Goal: Information Seeking & Learning: Learn about a topic

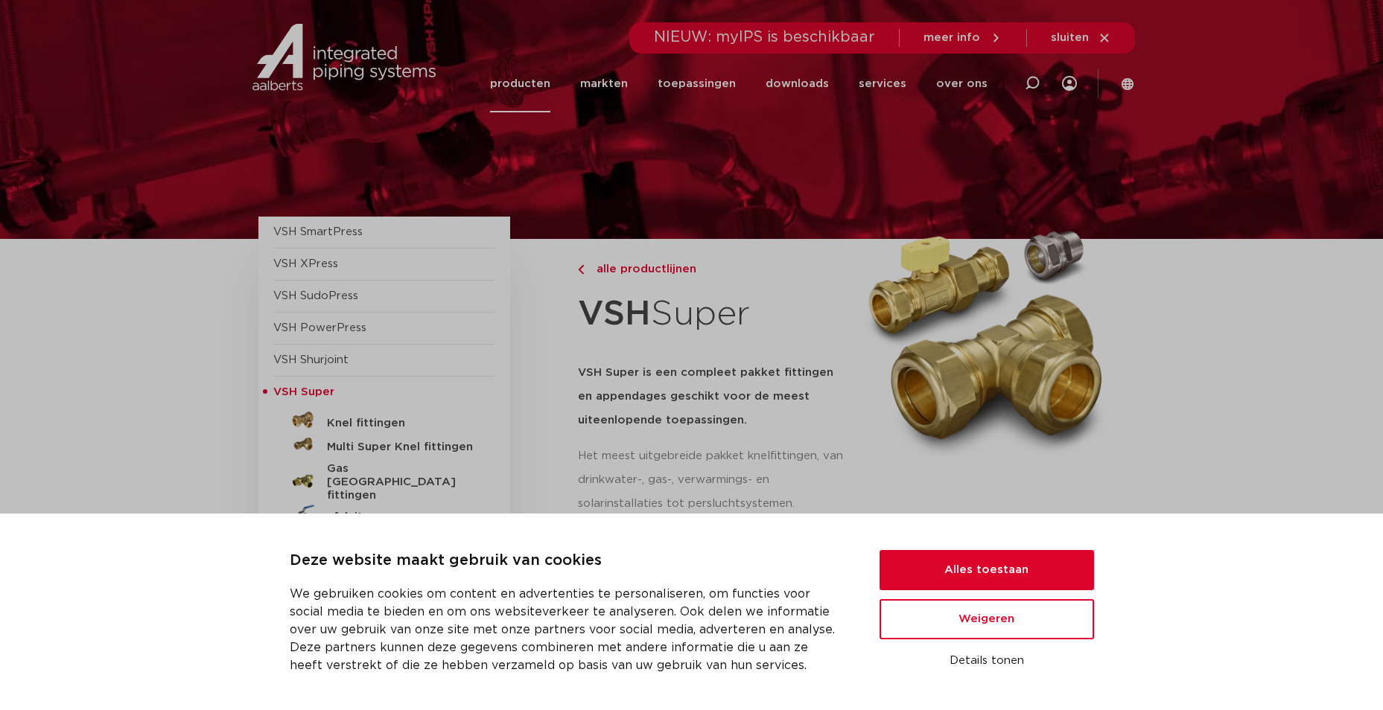
click at [483, 151] on div at bounding box center [692, 119] width 886 height 239
click at [944, 568] on button "Alles toestaan" at bounding box center [986, 570] width 214 height 40
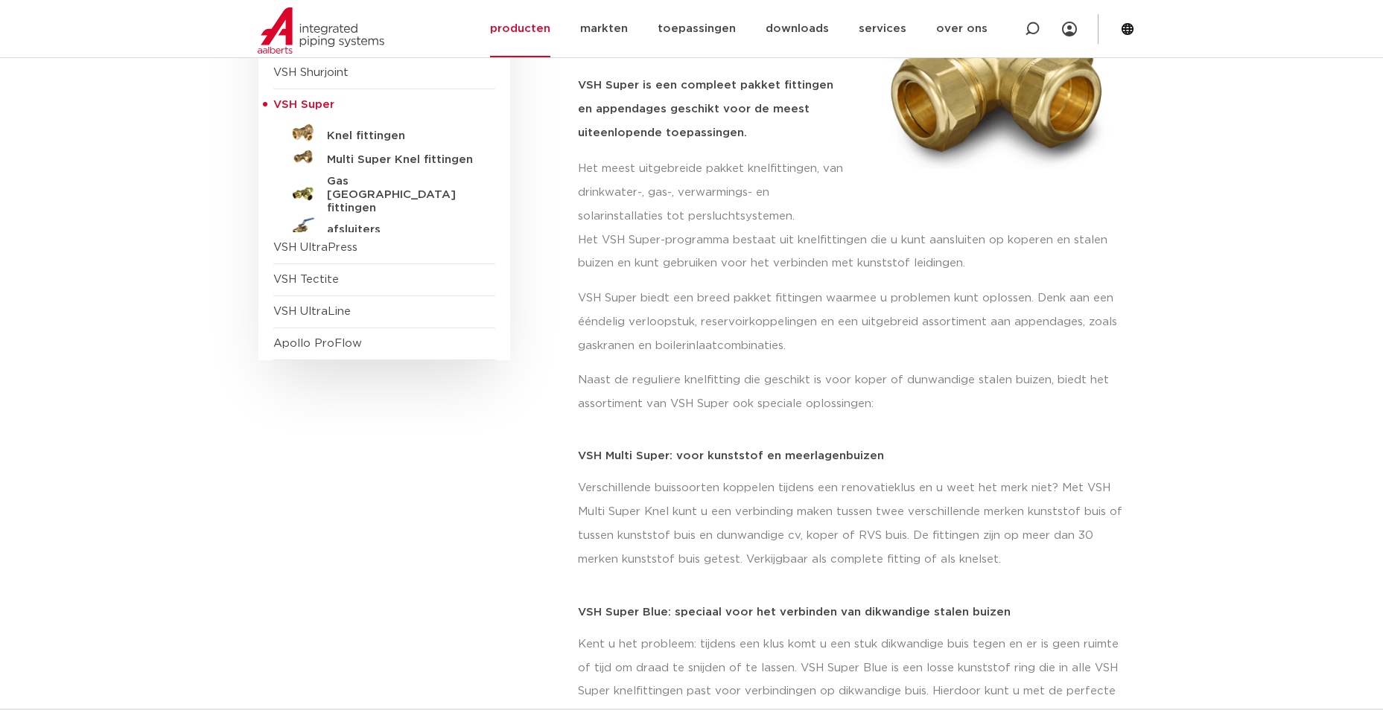
scroll to position [149, 0]
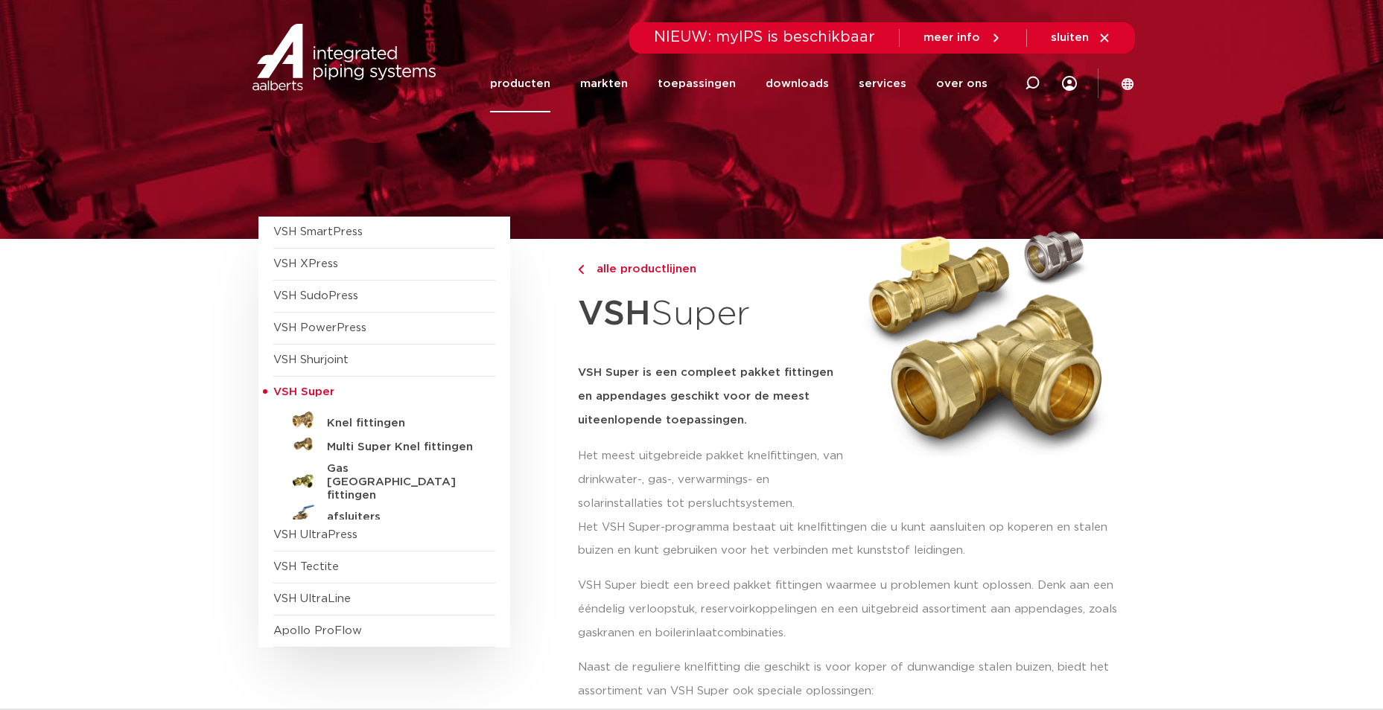
click at [360, 416] on link "Knel fittingen" at bounding box center [384, 421] width 222 height 24
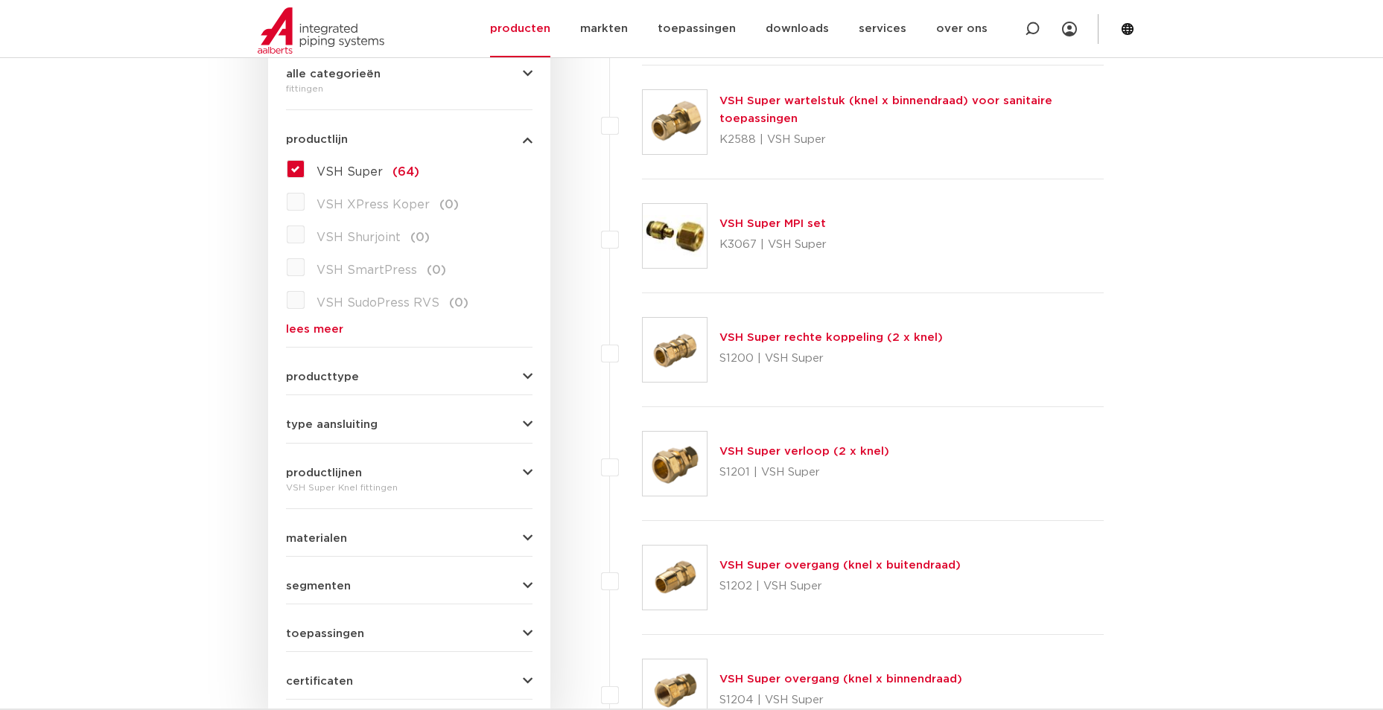
scroll to position [372, 0]
click at [305, 424] on span "type aansluiting" at bounding box center [332, 423] width 92 height 11
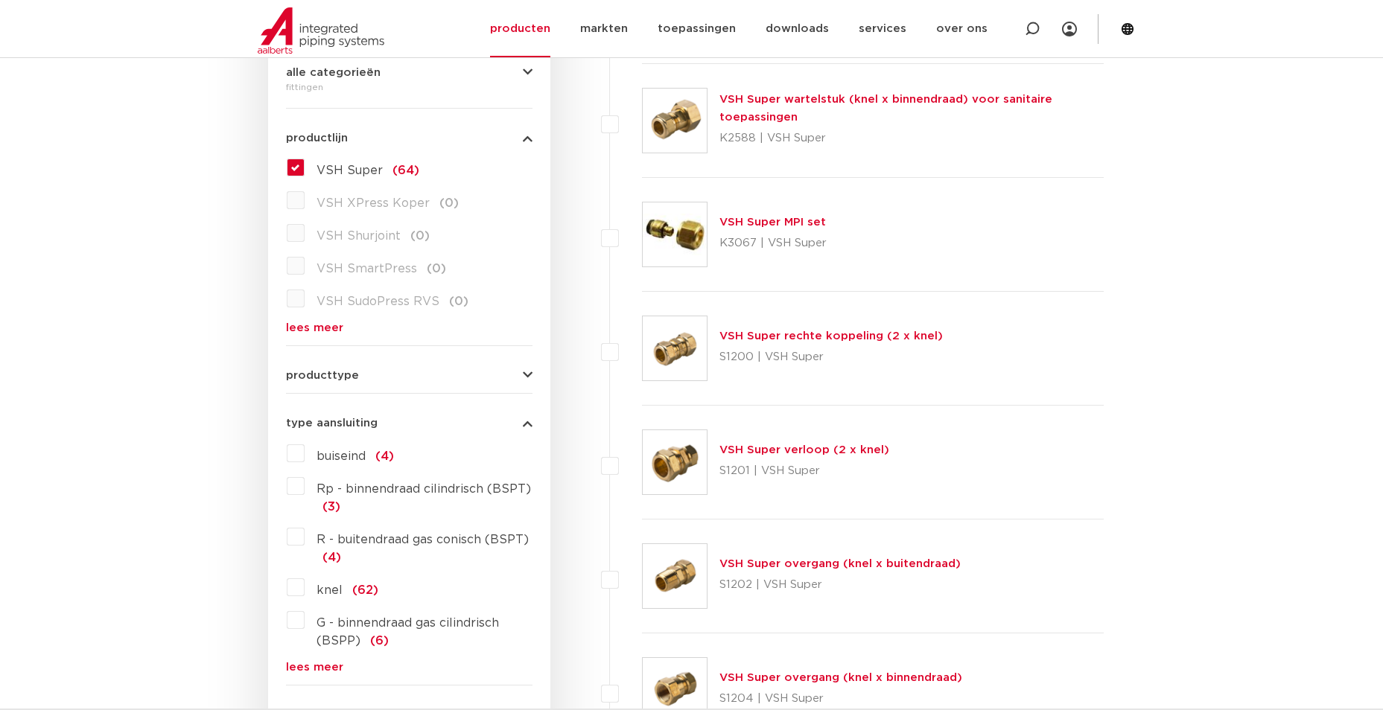
click at [305, 424] on span "type aansluiting" at bounding box center [332, 423] width 92 height 11
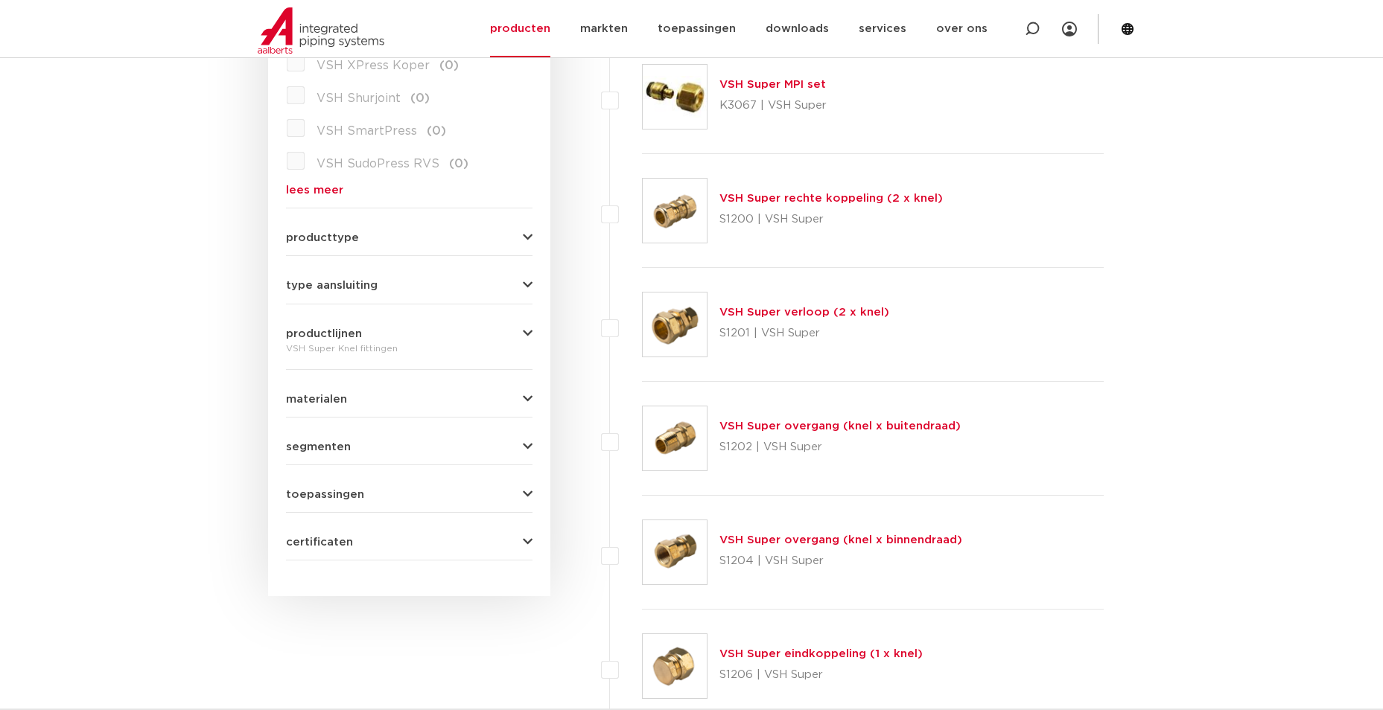
scroll to position [521, 0]
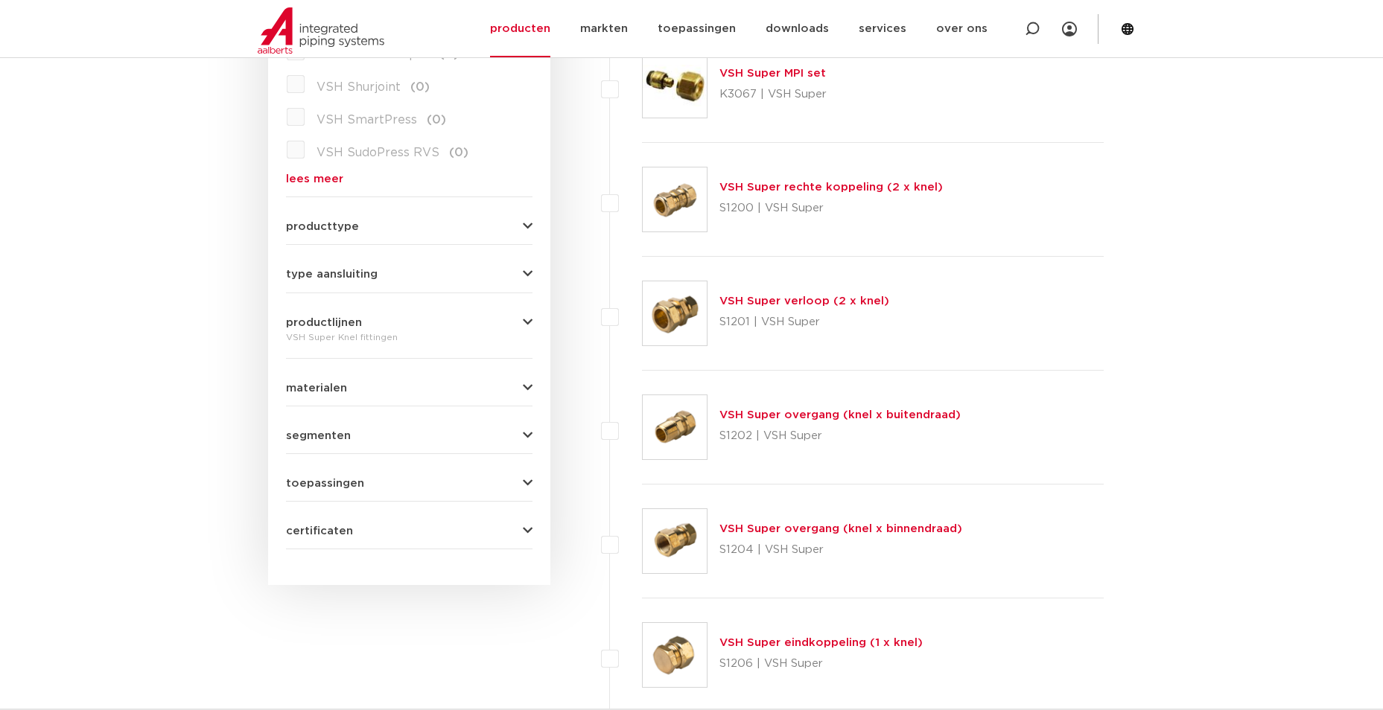
click at [326, 385] on span "materialen" at bounding box center [316, 388] width 61 height 11
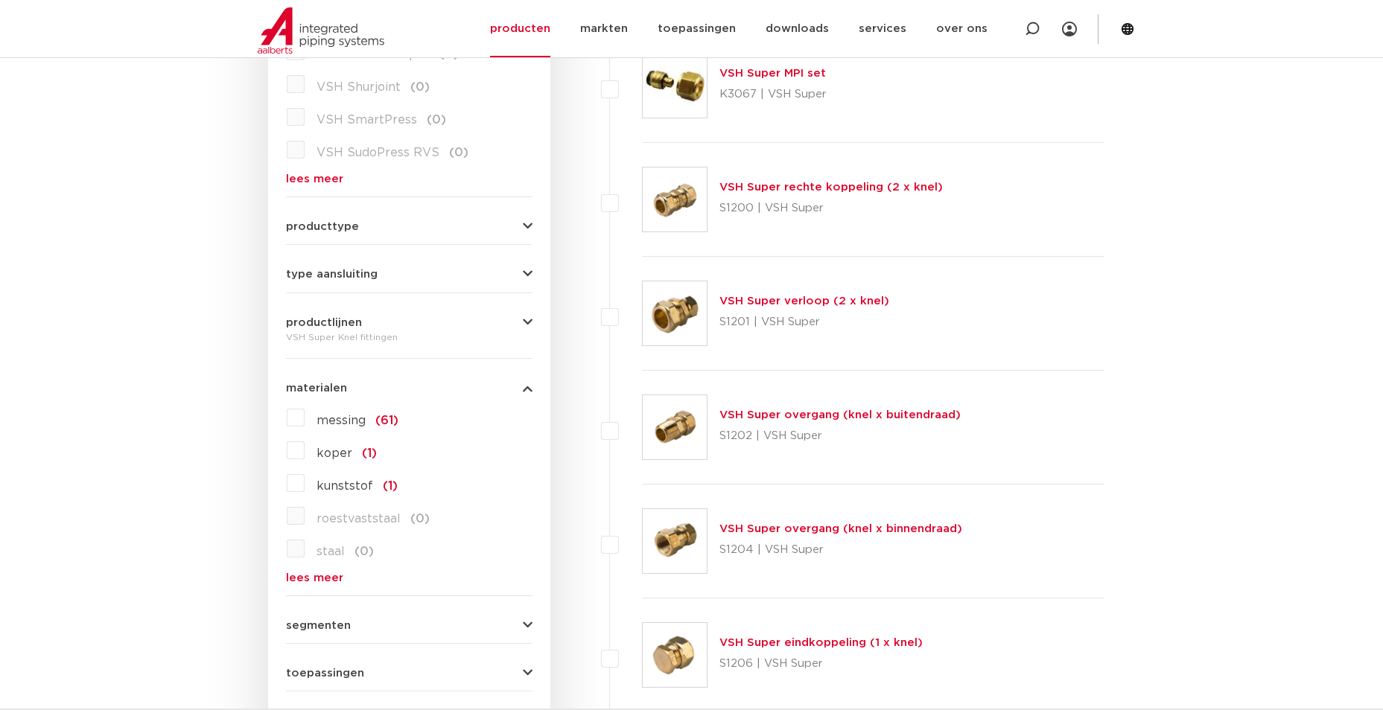
click at [305, 451] on label "koper (1)" at bounding box center [341, 451] width 72 height 24
click at [0, 0] on input "koper (1)" at bounding box center [0, 0] width 0 height 0
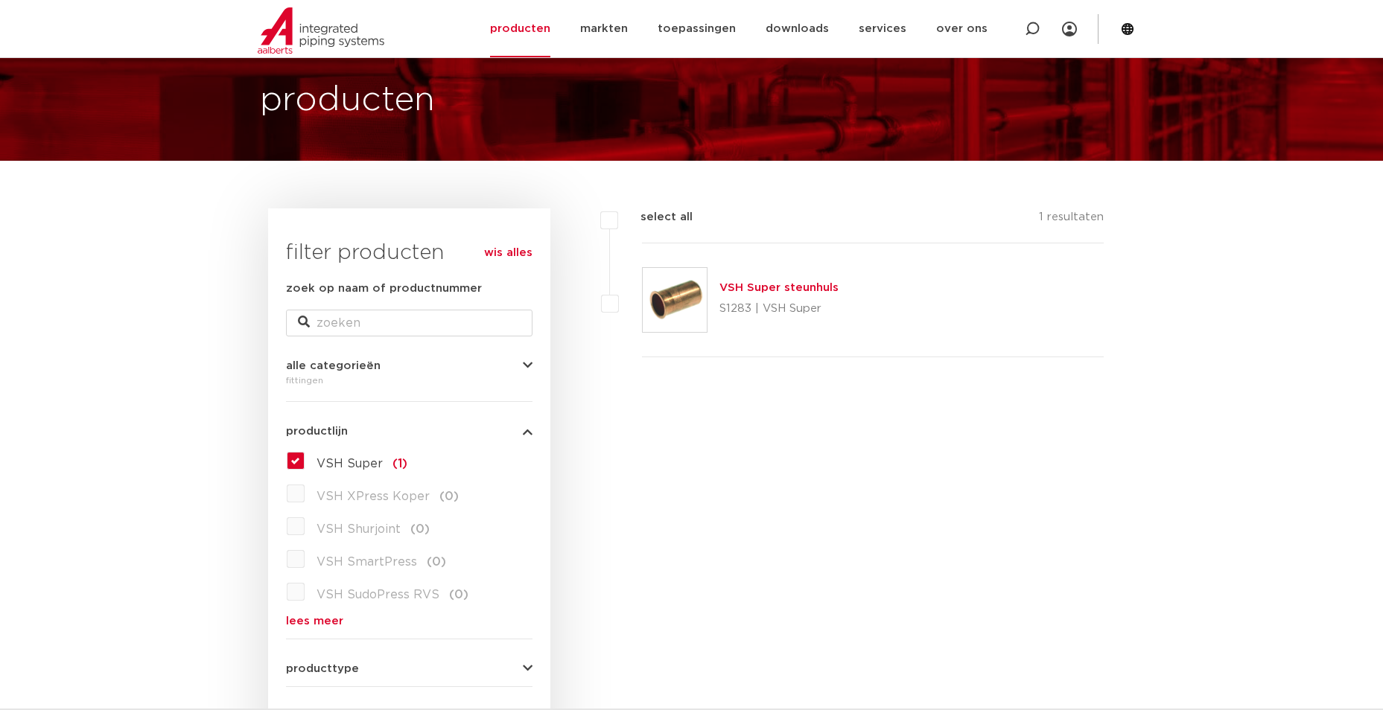
scroll to position [74, 0]
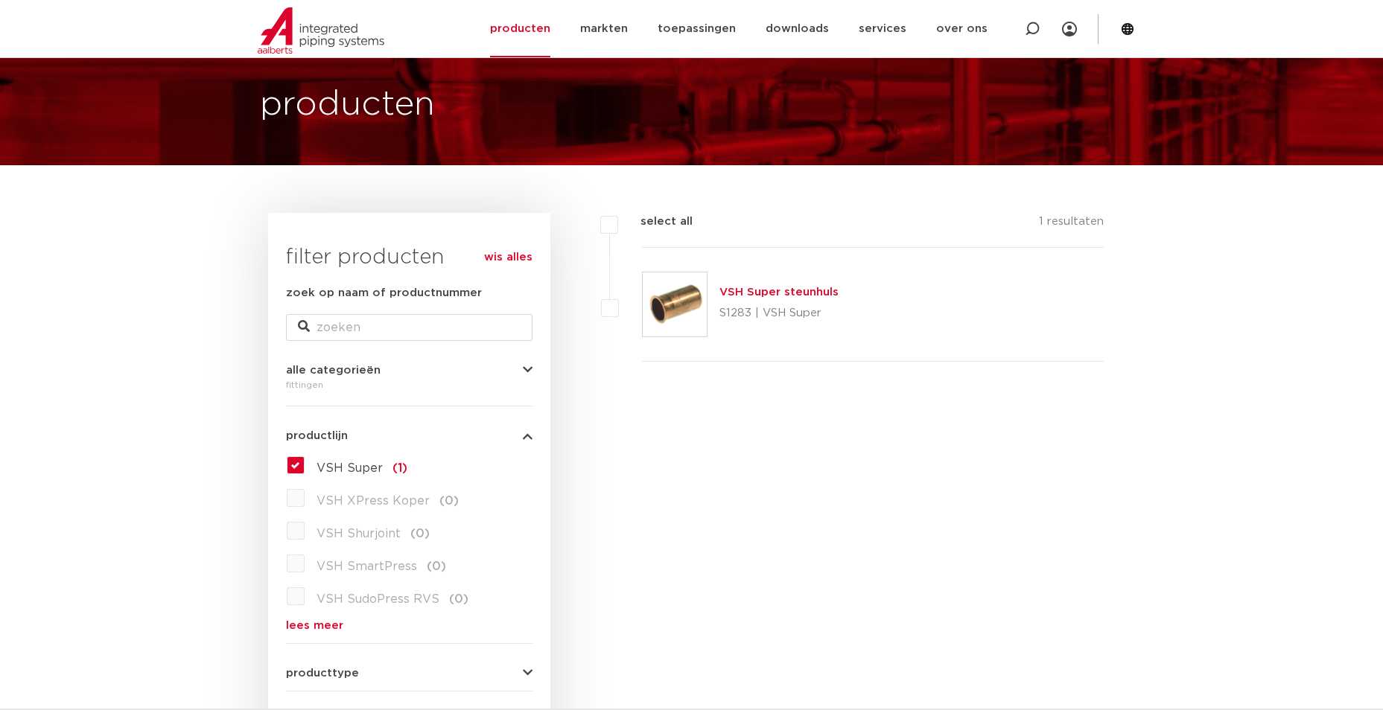
click at [753, 295] on link "VSH Super steunhuls" at bounding box center [778, 292] width 119 height 11
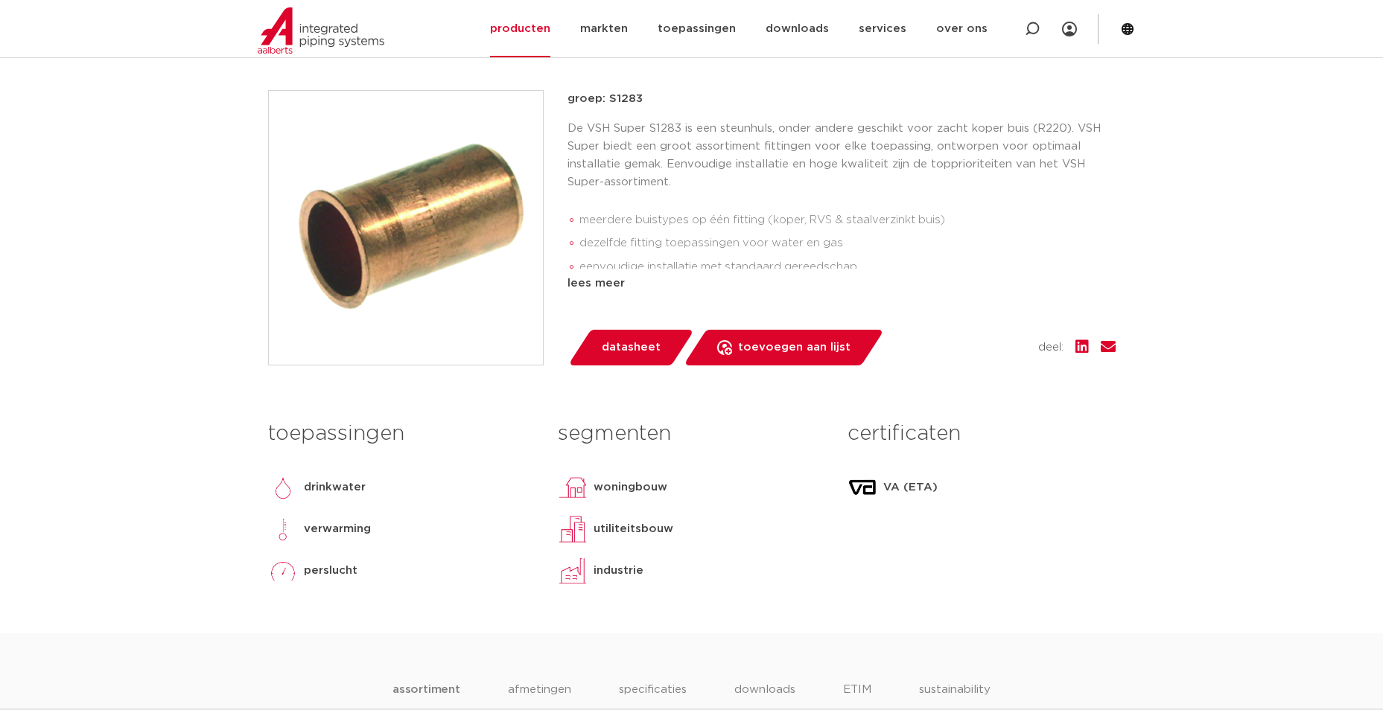
scroll to position [298, 0]
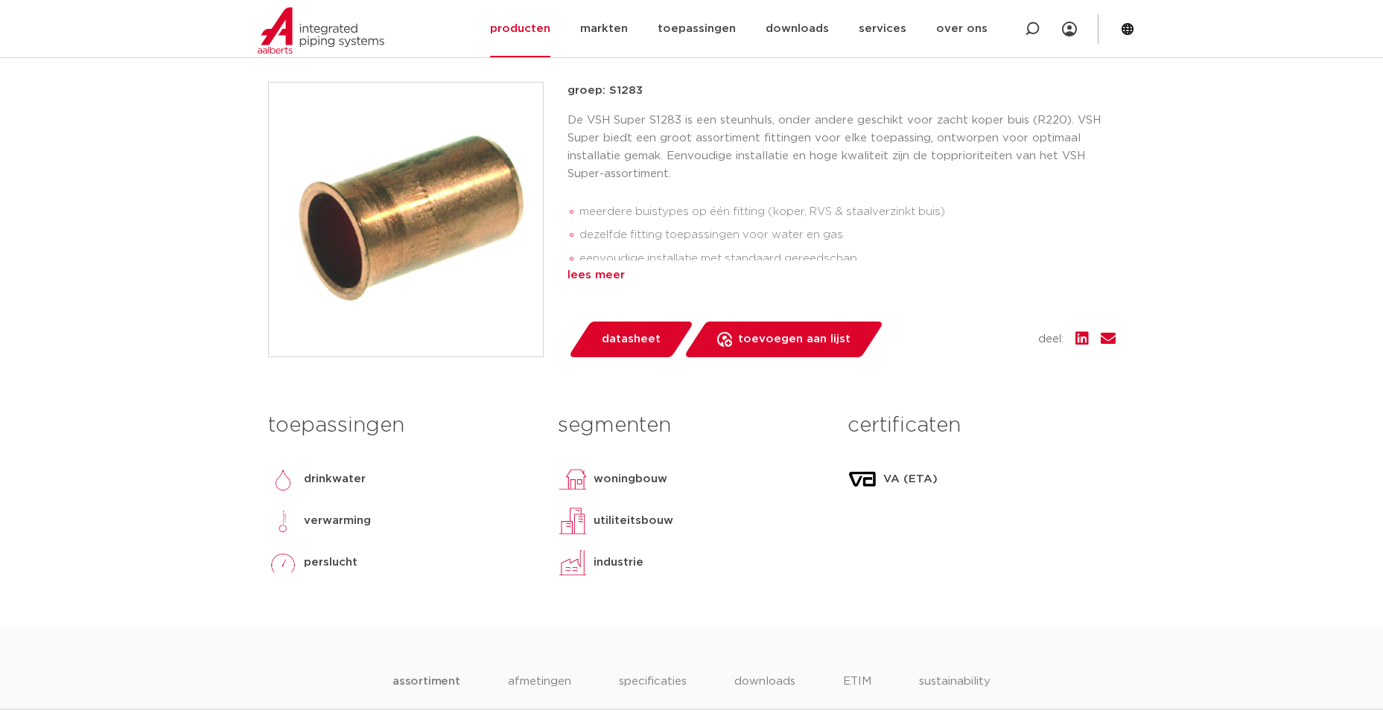
click at [604, 278] on div "lees meer" at bounding box center [841, 276] width 548 height 18
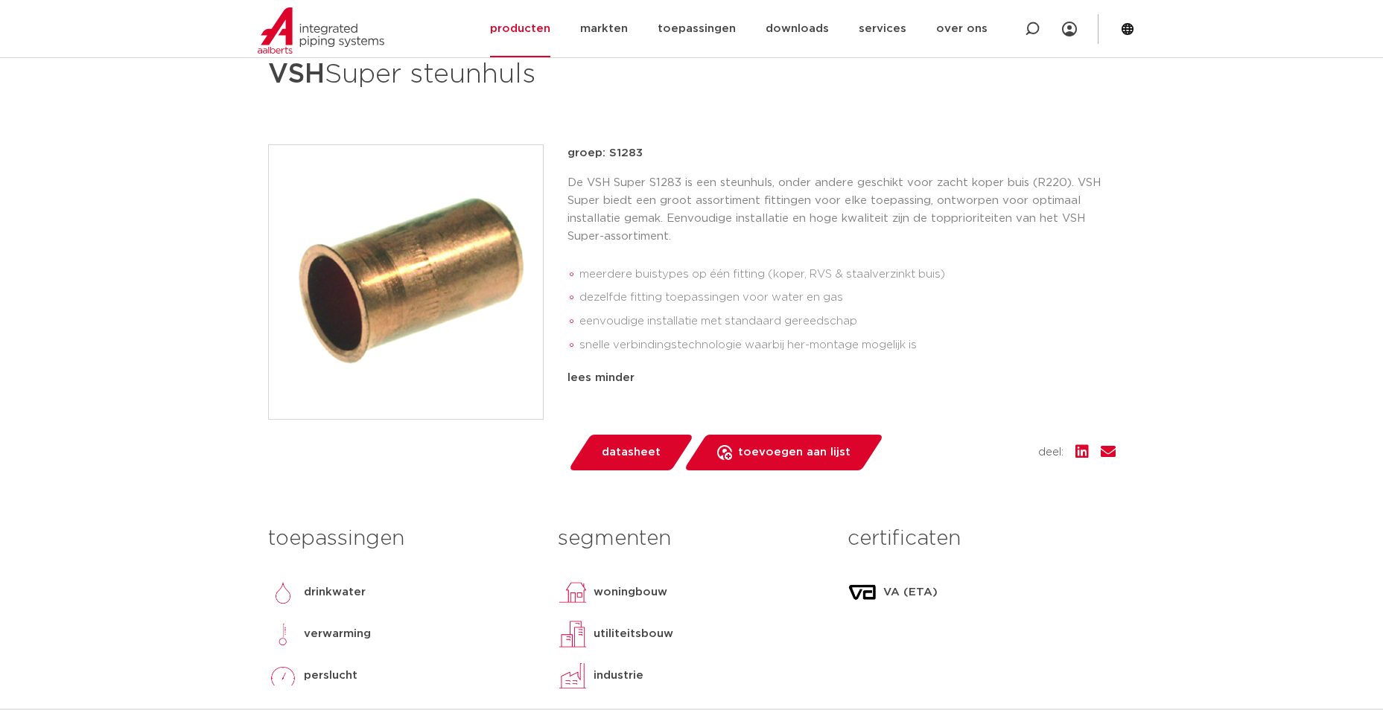
scroll to position [149, 0]
